Goal: Transaction & Acquisition: Download file/media

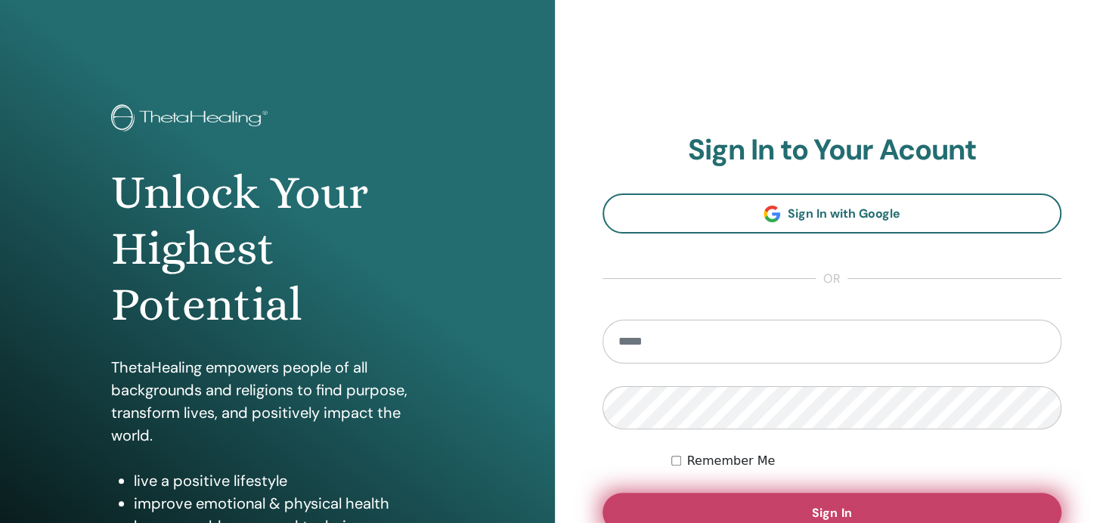
type input "**********"
click at [801, 507] on button "Sign In" at bounding box center [832, 512] width 460 height 39
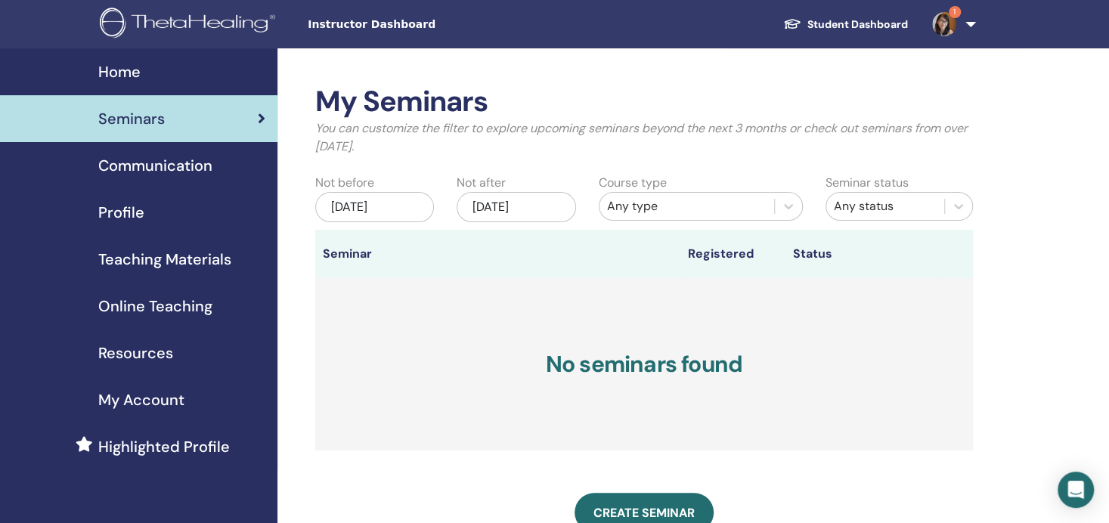
click at [948, 27] on img at bounding box center [944, 24] width 24 height 24
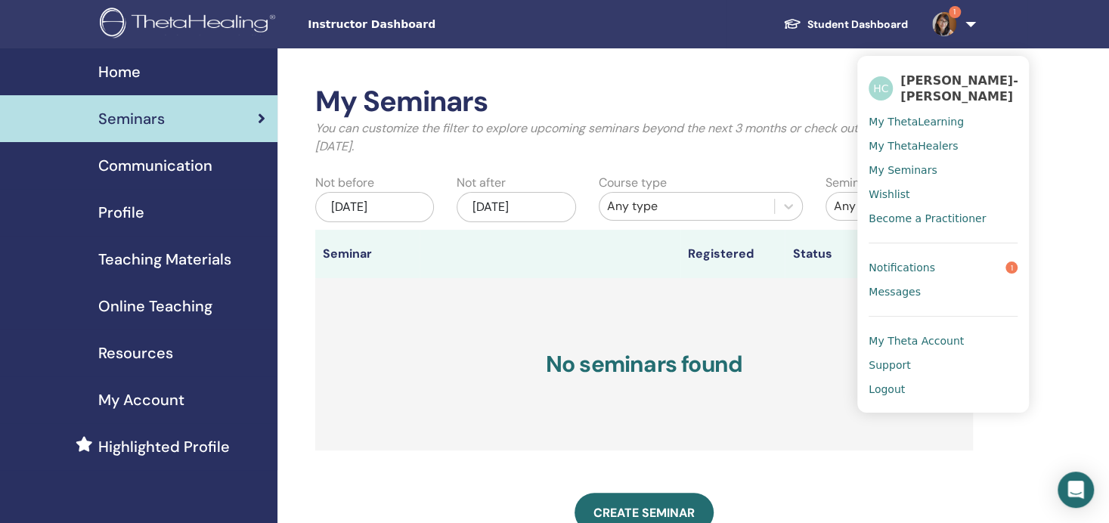
click at [920, 262] on span "Notifications" at bounding box center [901, 268] width 67 height 14
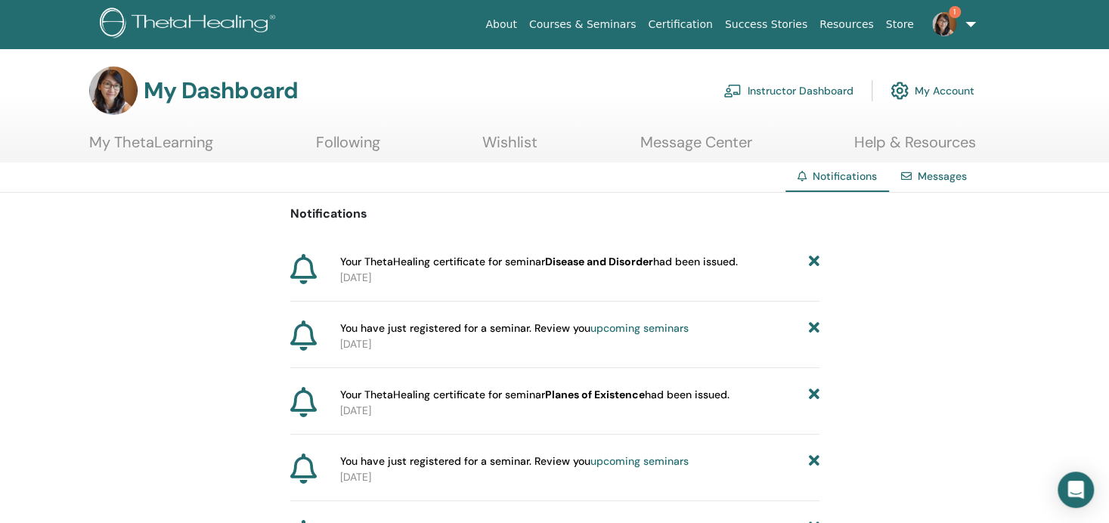
click at [657, 264] on span "Your ThetaHealing certificate for seminar Disease and Disorder had been issued." at bounding box center [539, 262] width 398 height 16
click at [133, 150] on link "My ThetaLearning" at bounding box center [151, 147] width 124 height 29
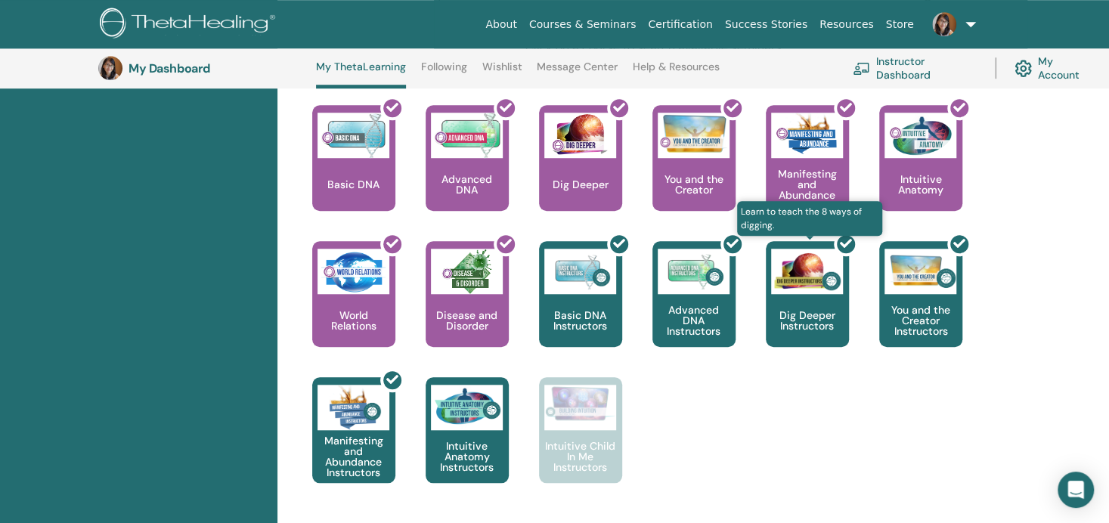
scroll to position [643, 0]
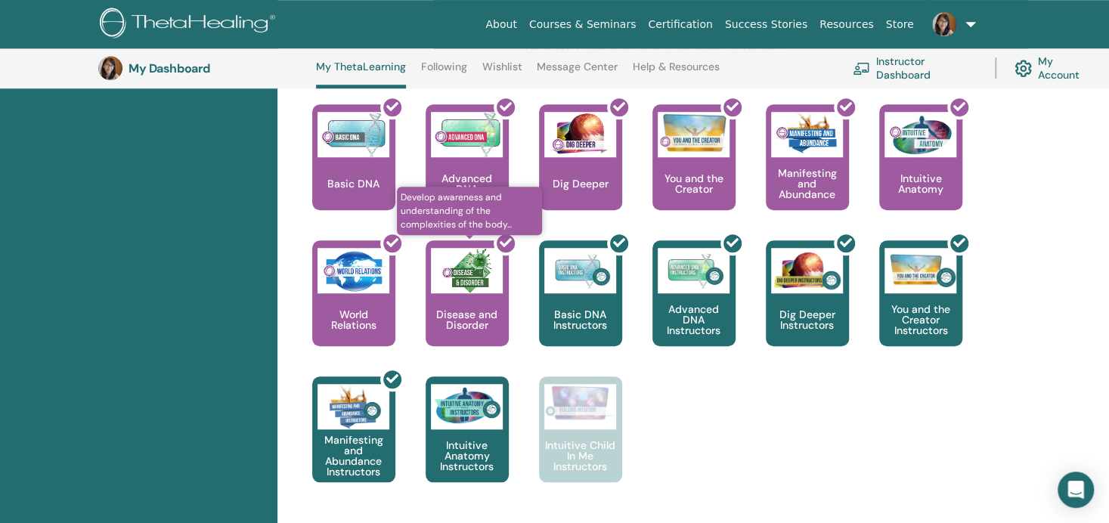
click at [466, 289] on div at bounding box center [476, 299] width 83 height 136
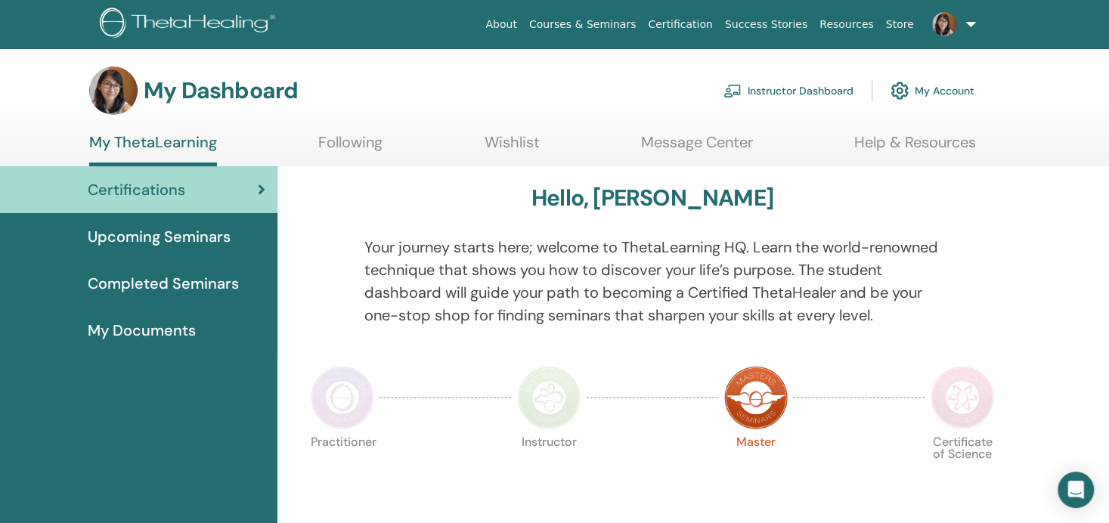
click at [156, 283] on span "Completed Seminars" at bounding box center [163, 283] width 151 height 23
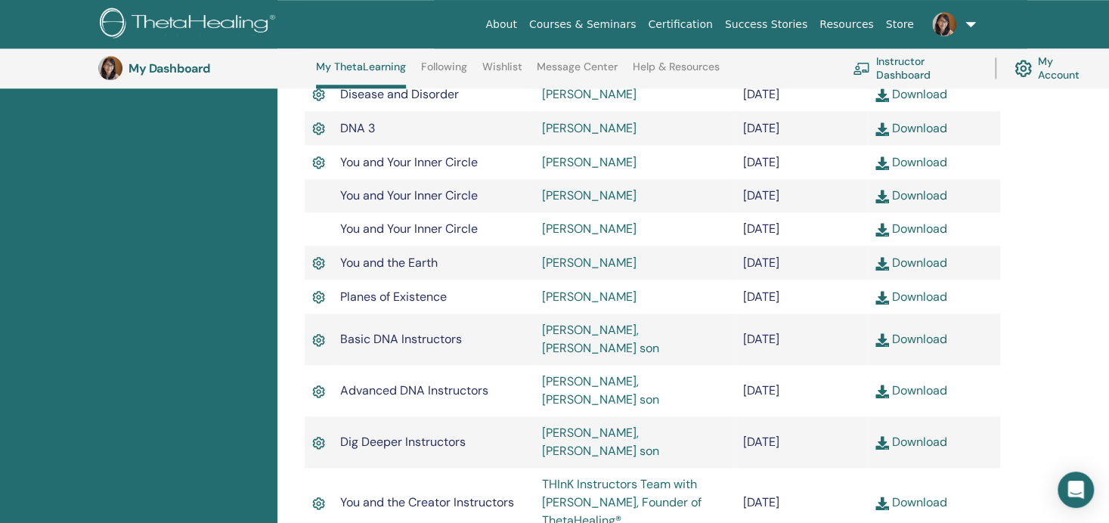
scroll to position [797, 0]
click at [927, 297] on link "Download" at bounding box center [911, 296] width 72 height 16
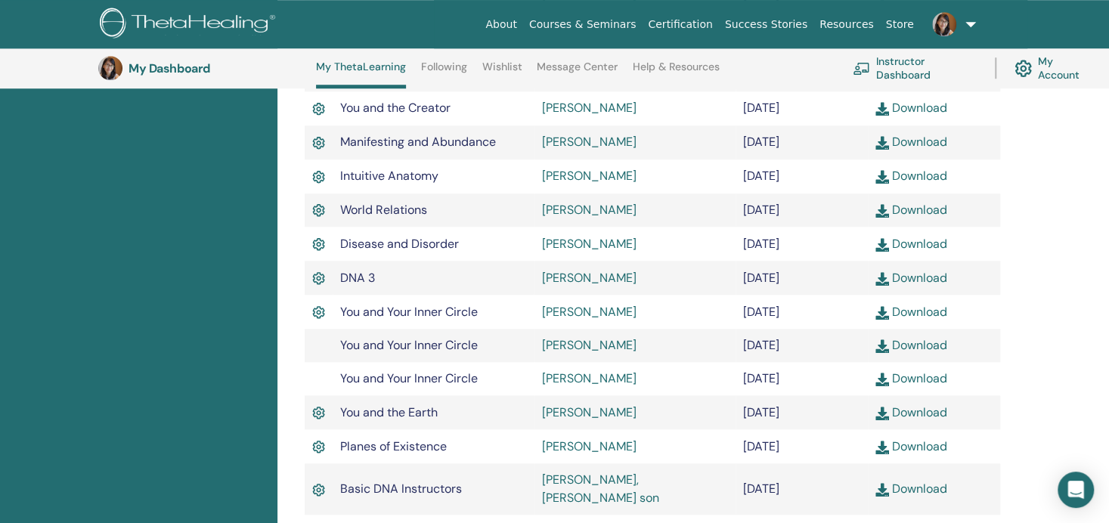
scroll to position [646, 0]
click at [918, 242] on link "Download" at bounding box center [911, 244] width 72 height 16
